Goal: Communication & Community: Connect with others

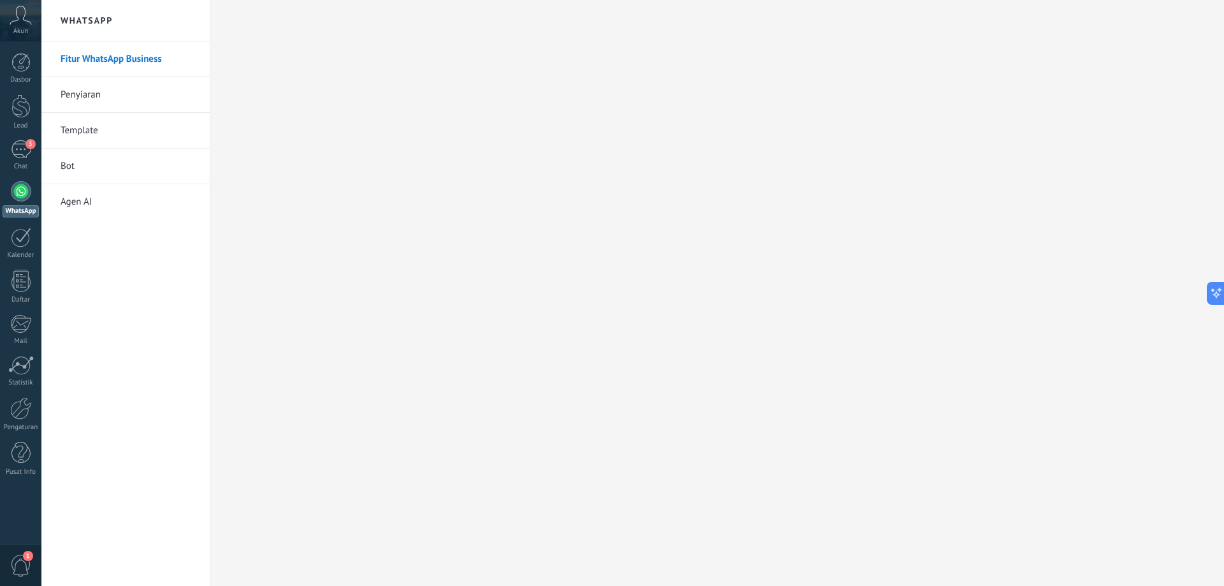
click at [18, 187] on div at bounding box center [21, 191] width 20 height 20
click at [35, 160] on link "3 Chat" at bounding box center [20, 155] width 41 height 31
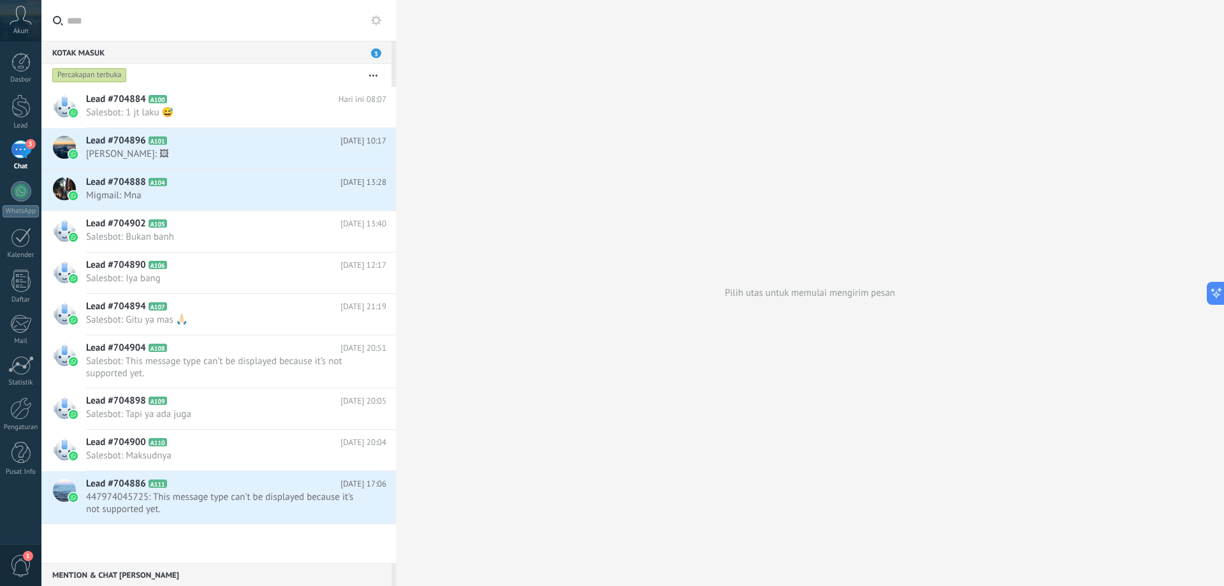
click at [24, 145] on div "3" at bounding box center [21, 149] width 20 height 18
click at [479, 574] on div "Pilih utas untuk memulai mengirim pesan" at bounding box center [810, 293] width 828 height 586
click at [458, 570] on div "Pilih utas untuk memulai mengirim pesan" at bounding box center [810, 293] width 828 height 586
click at [587, 388] on div "Pilih utas untuk memulai mengirim pesan" at bounding box center [810, 293] width 828 height 586
